Goal: Information Seeking & Learning: Check status

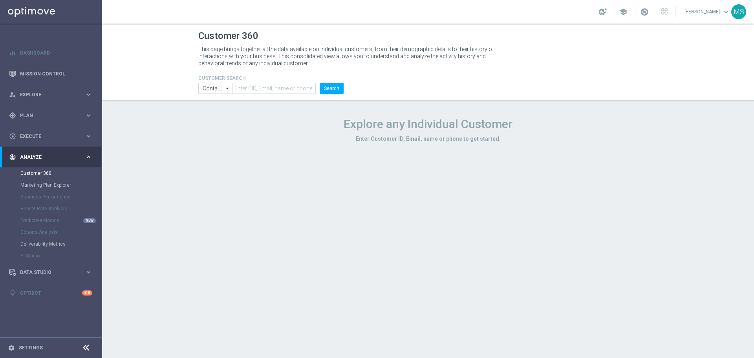
click at [266, 97] on header "Customer 360 This page brings together all the data available on individual cus…" at bounding box center [428, 63] width 652 height 78
drag, startPoint x: 272, startPoint y: 87, endPoint x: 298, endPoint y: 92, distance: 26.8
click at [272, 87] on input "text" at bounding box center [274, 88] width 84 height 11
paste input "606107"
click at [337, 91] on button "Search" at bounding box center [332, 88] width 24 height 11
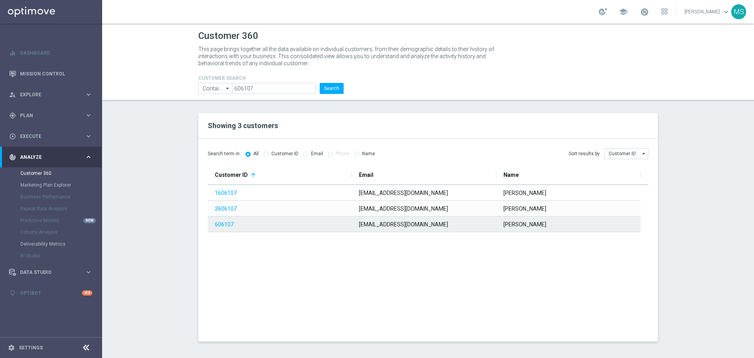
click at [223, 225] on link "606107" at bounding box center [224, 224] width 19 height 6
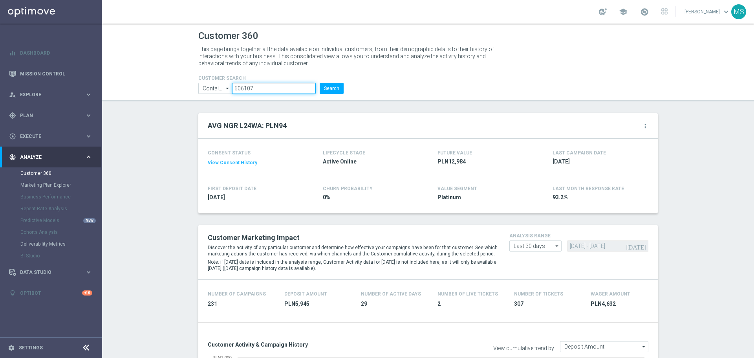
click at [283, 87] on input "606107" at bounding box center [274, 88] width 84 height 11
paste input "3101802"
type input "3101802"
click at [342, 87] on li "Search" at bounding box center [332, 88] width 28 height 11
click at [331, 90] on button "Search" at bounding box center [332, 88] width 24 height 11
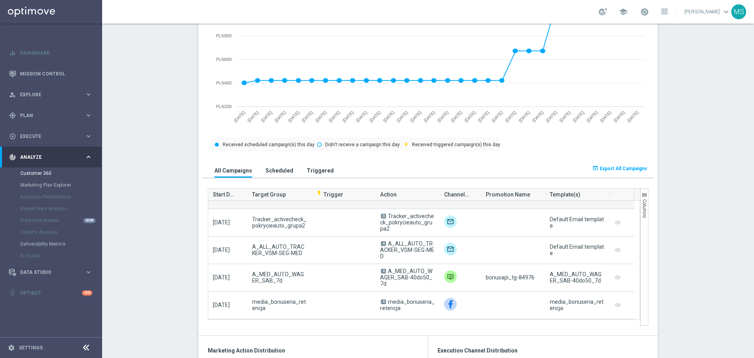
scroll to position [196, 0]
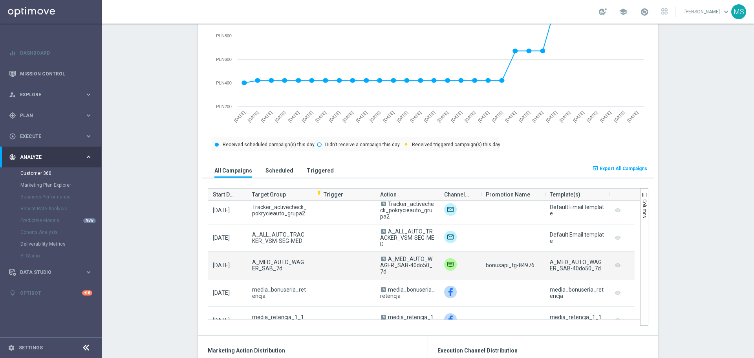
click at [527, 266] on span "bonusapi_tg-84976" at bounding box center [510, 265] width 49 height 6
copy span "84976"
